Goal: Transaction & Acquisition: Purchase product/service

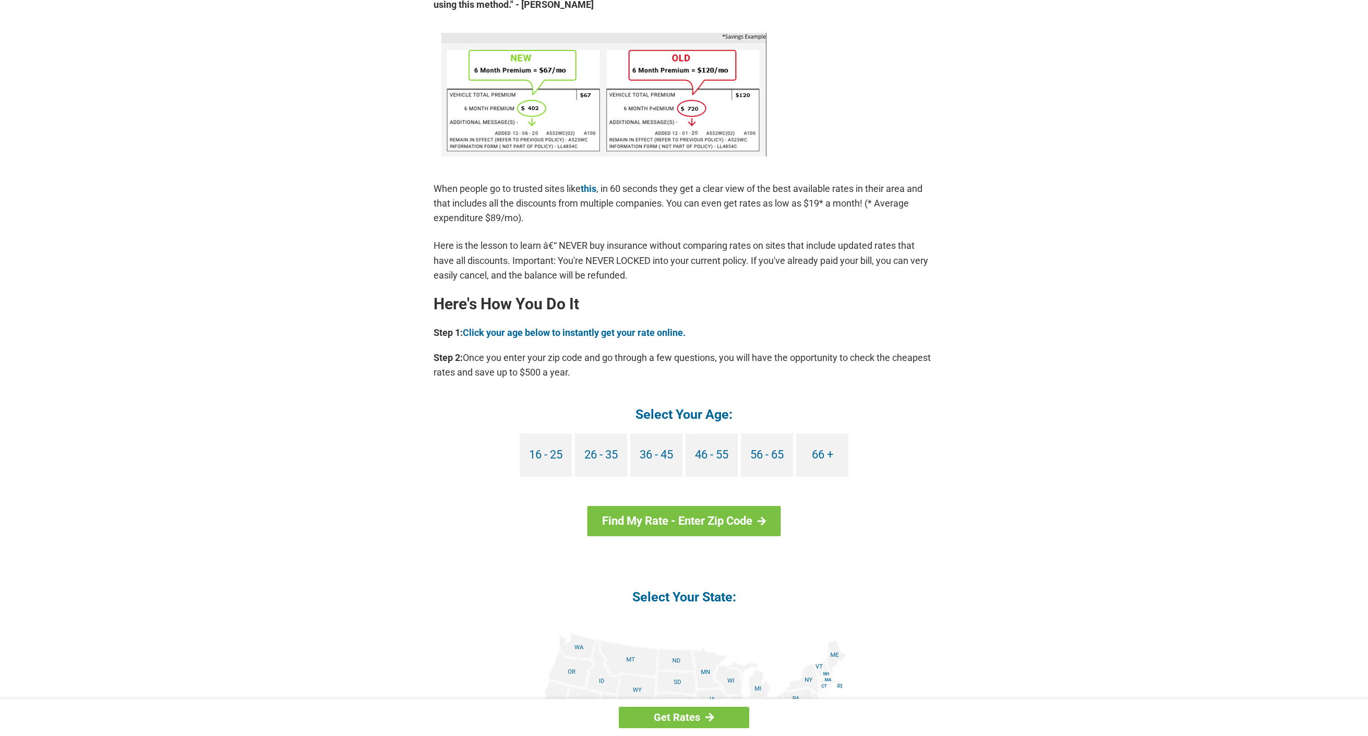
scroll to position [751, 0]
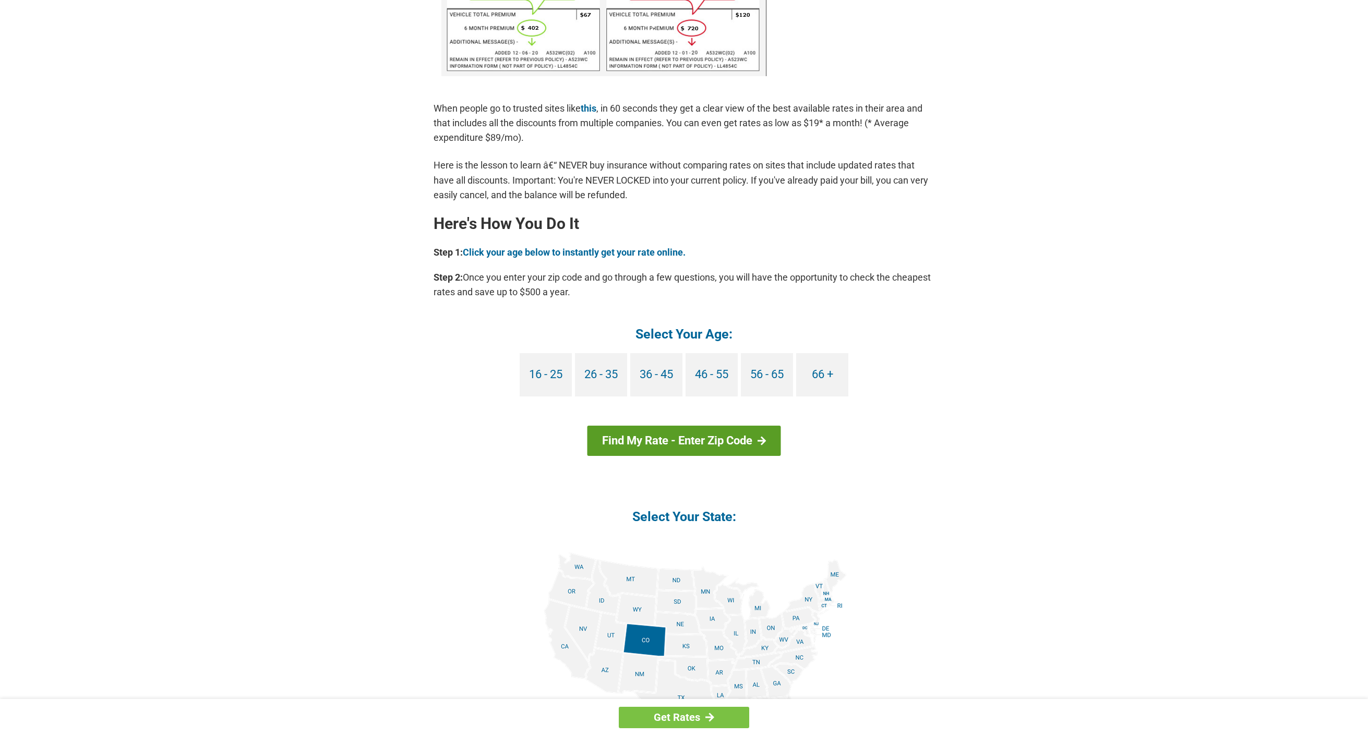
click at [657, 446] on link "Find My Rate - Enter Zip Code" at bounding box center [683, 441] width 193 height 30
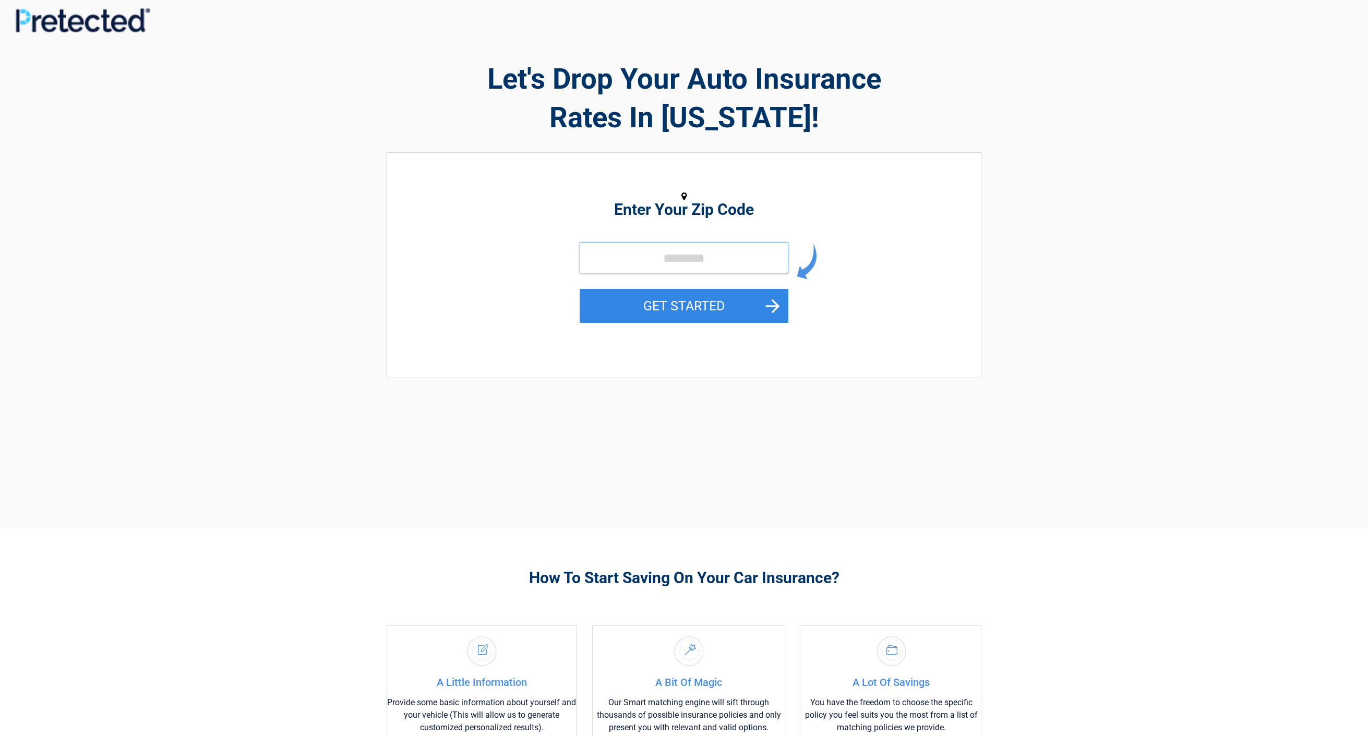
click at [663, 262] on input "tel" at bounding box center [683, 257] width 209 height 31
type input "*****"
click at [681, 302] on button "GET STARTED" at bounding box center [683, 306] width 209 height 34
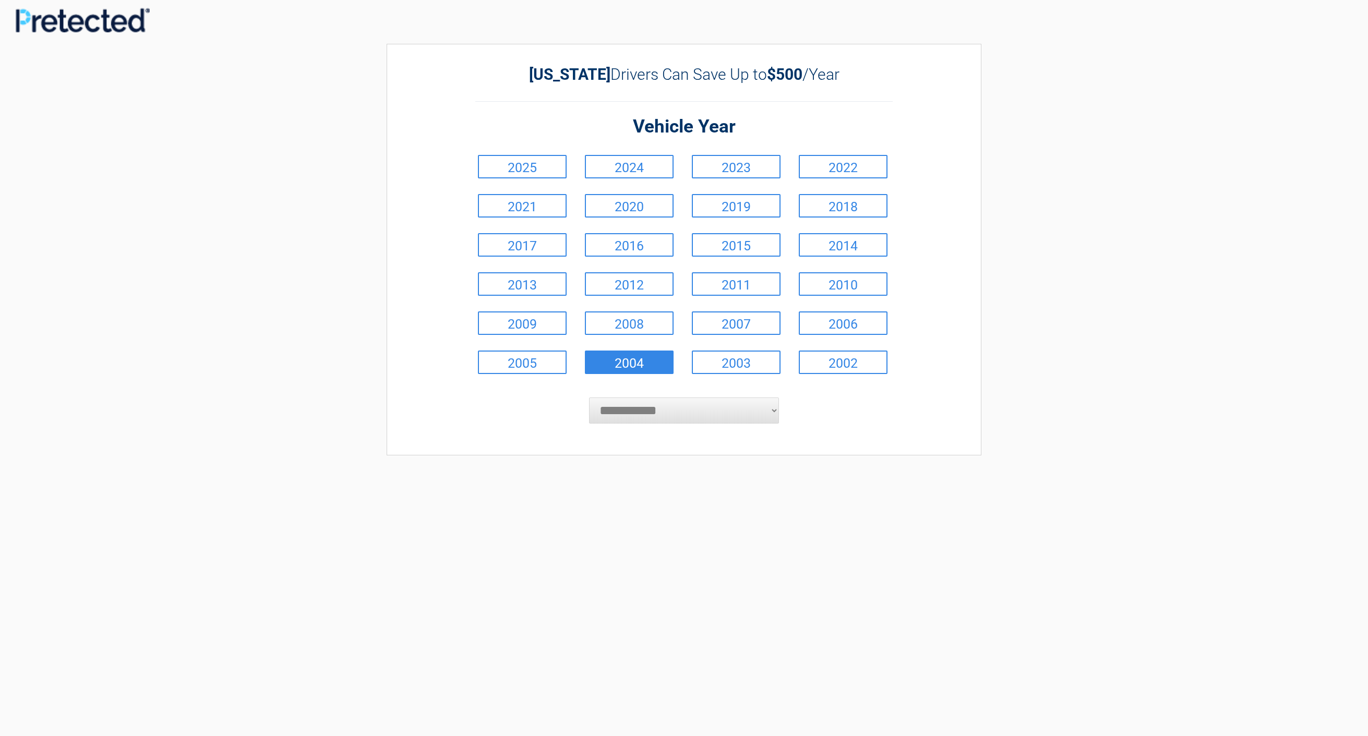
click at [620, 365] on link "2004" at bounding box center [629, 361] width 89 height 23
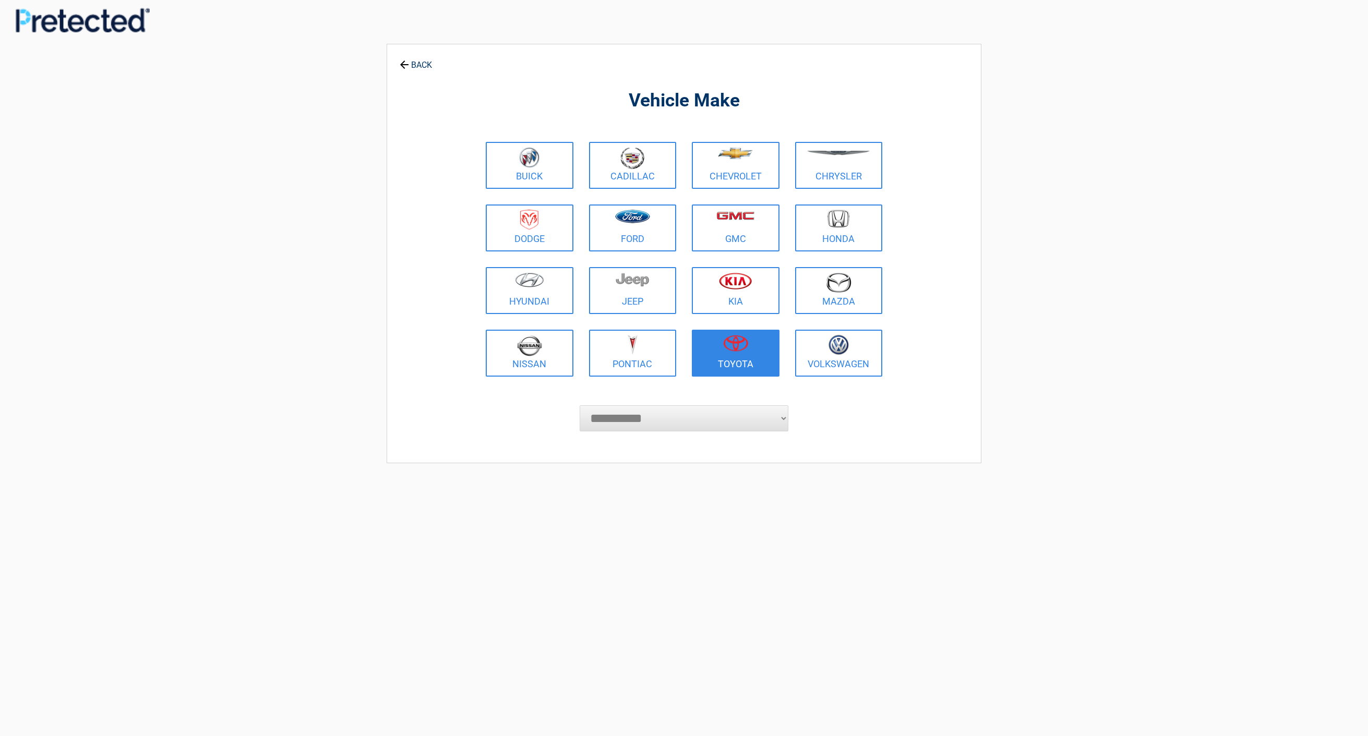
click at [725, 335] on img at bounding box center [735, 343] width 25 height 17
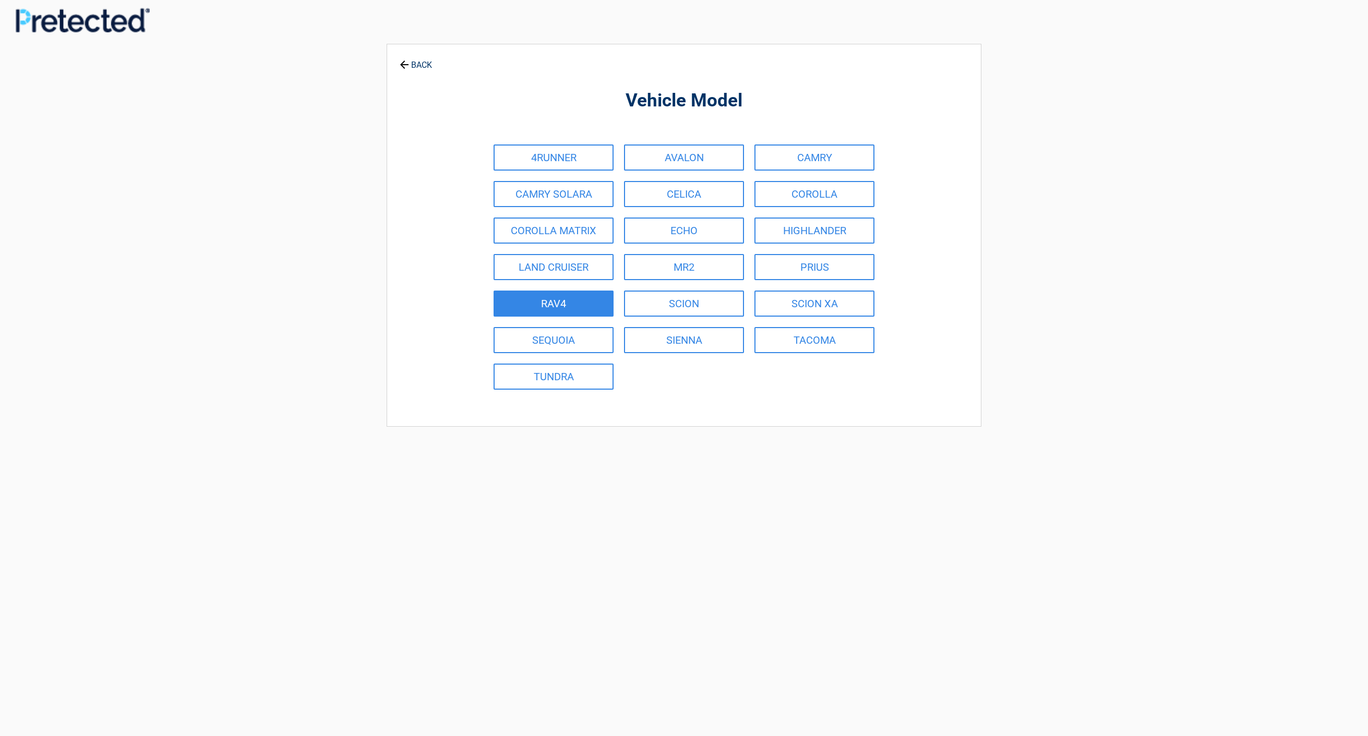
click at [579, 302] on link "RAV4" at bounding box center [553, 304] width 120 height 26
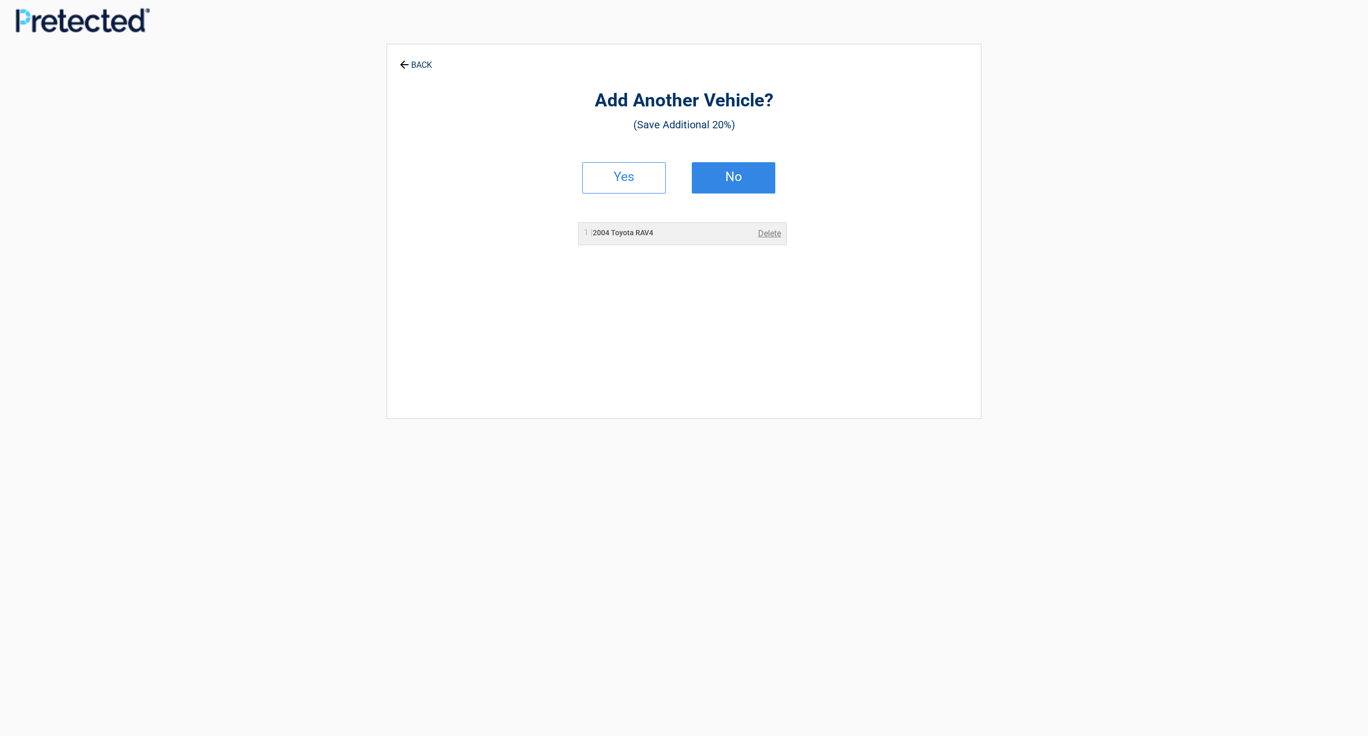
click at [728, 180] on h2 "No" at bounding box center [734, 176] width 62 height 7
